Goal: Navigation & Orientation: Find specific page/section

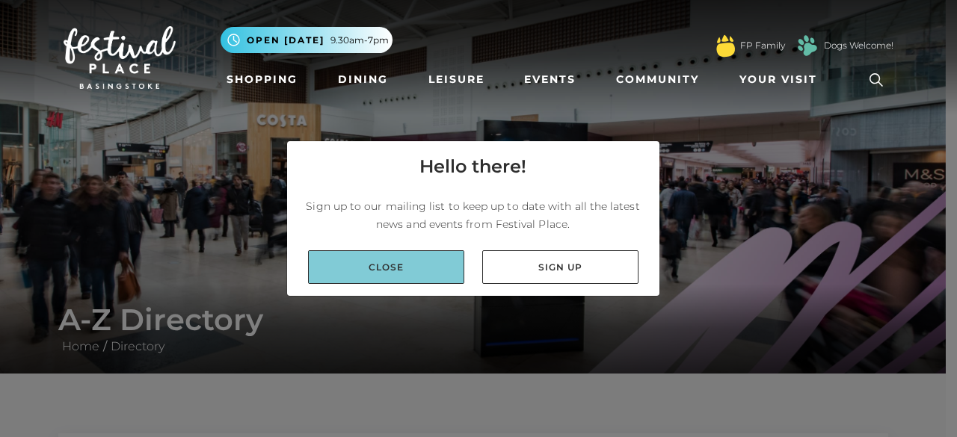
click at [390, 263] on link "Close" at bounding box center [386, 267] width 156 height 34
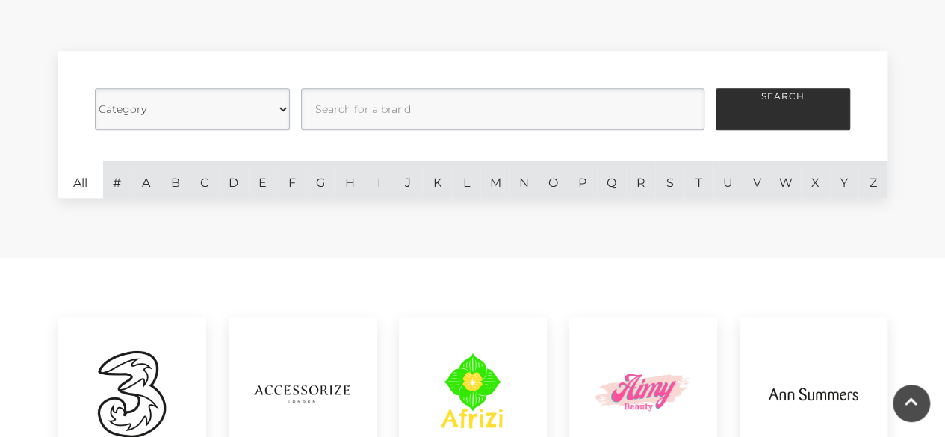
scroll to position [1341, 0]
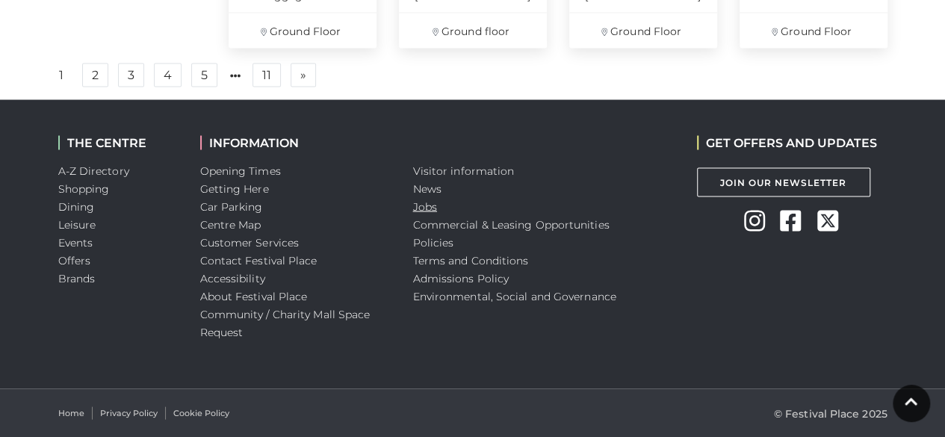
click at [432, 206] on link "Jobs" at bounding box center [425, 206] width 24 height 13
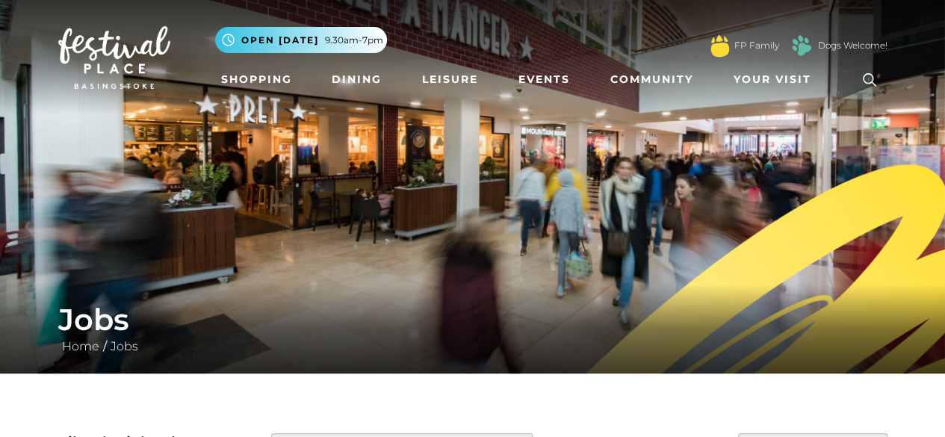
click at [844, 277] on img at bounding box center [472, 187] width 945 height 374
click at [263, 90] on link "Shopping" at bounding box center [256, 80] width 83 height 28
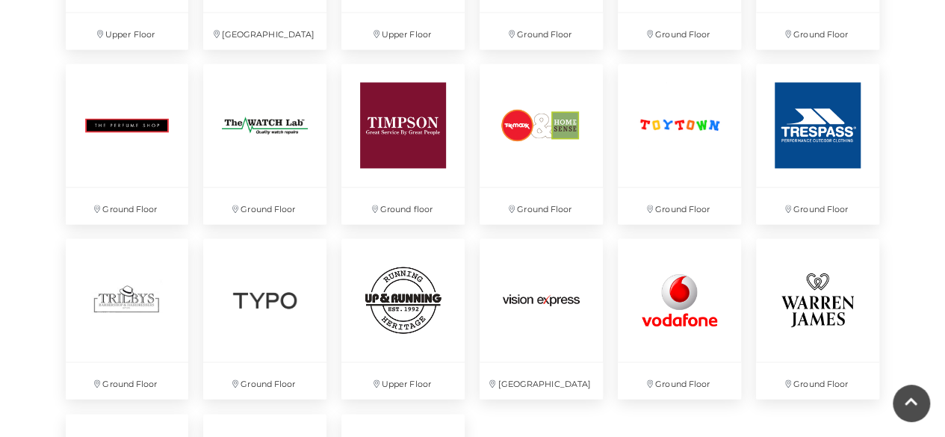
scroll to position [4407, 0]
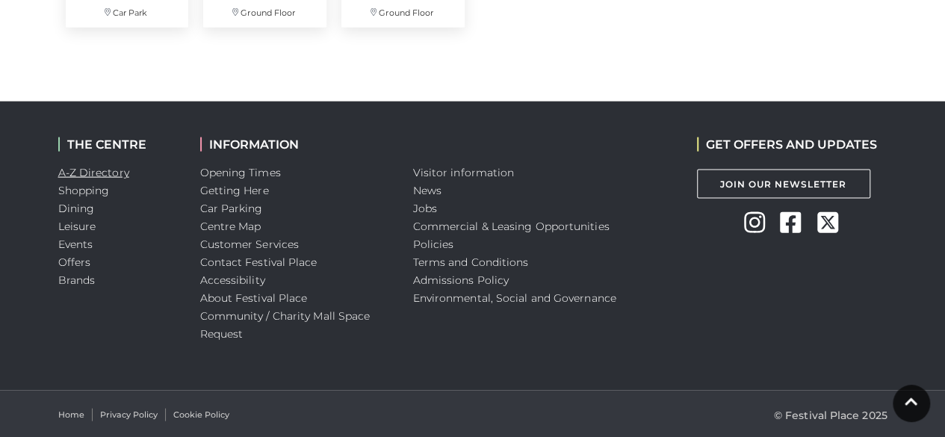
click at [97, 166] on link "A-Z Directory" at bounding box center [93, 172] width 71 height 13
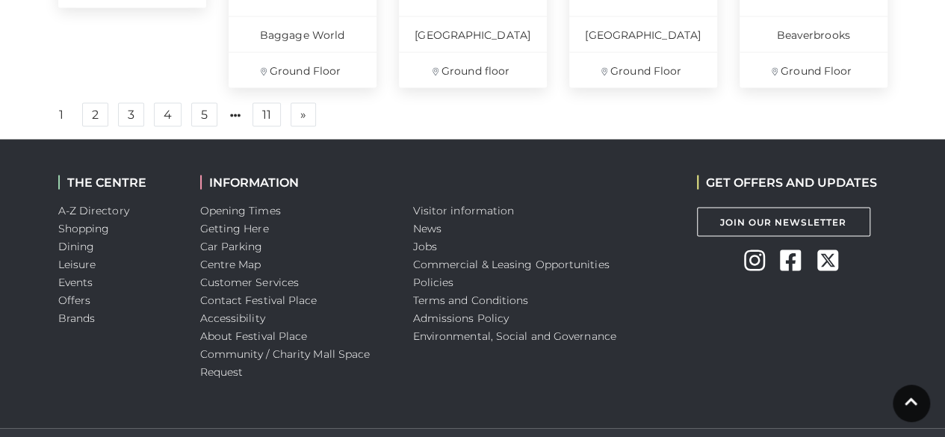
scroll to position [1301, 0]
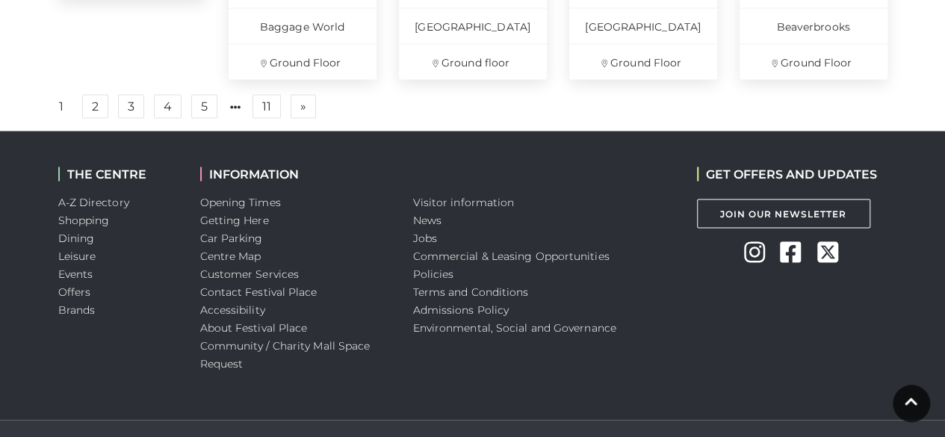
click at [87, 203] on li "A-Z Directory" at bounding box center [118, 202] width 120 height 18
click at [91, 209] on link "A-Z Directory" at bounding box center [93, 201] width 71 height 13
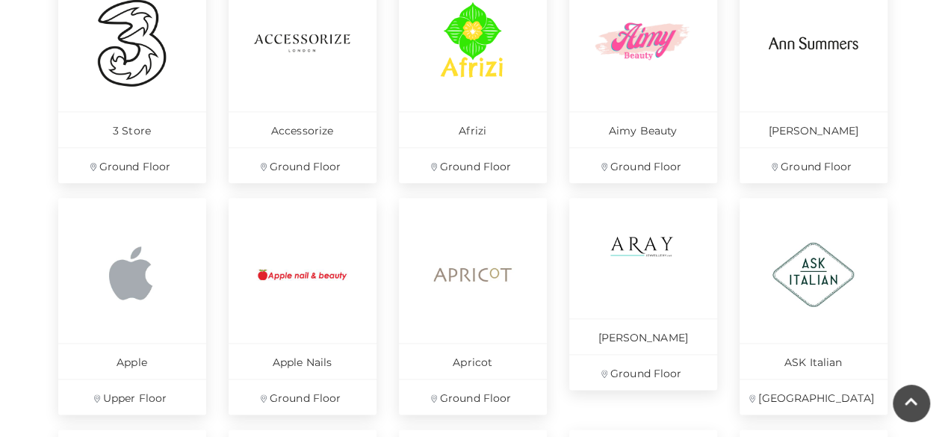
scroll to position [756, 0]
